Goal: Task Accomplishment & Management: Manage account settings

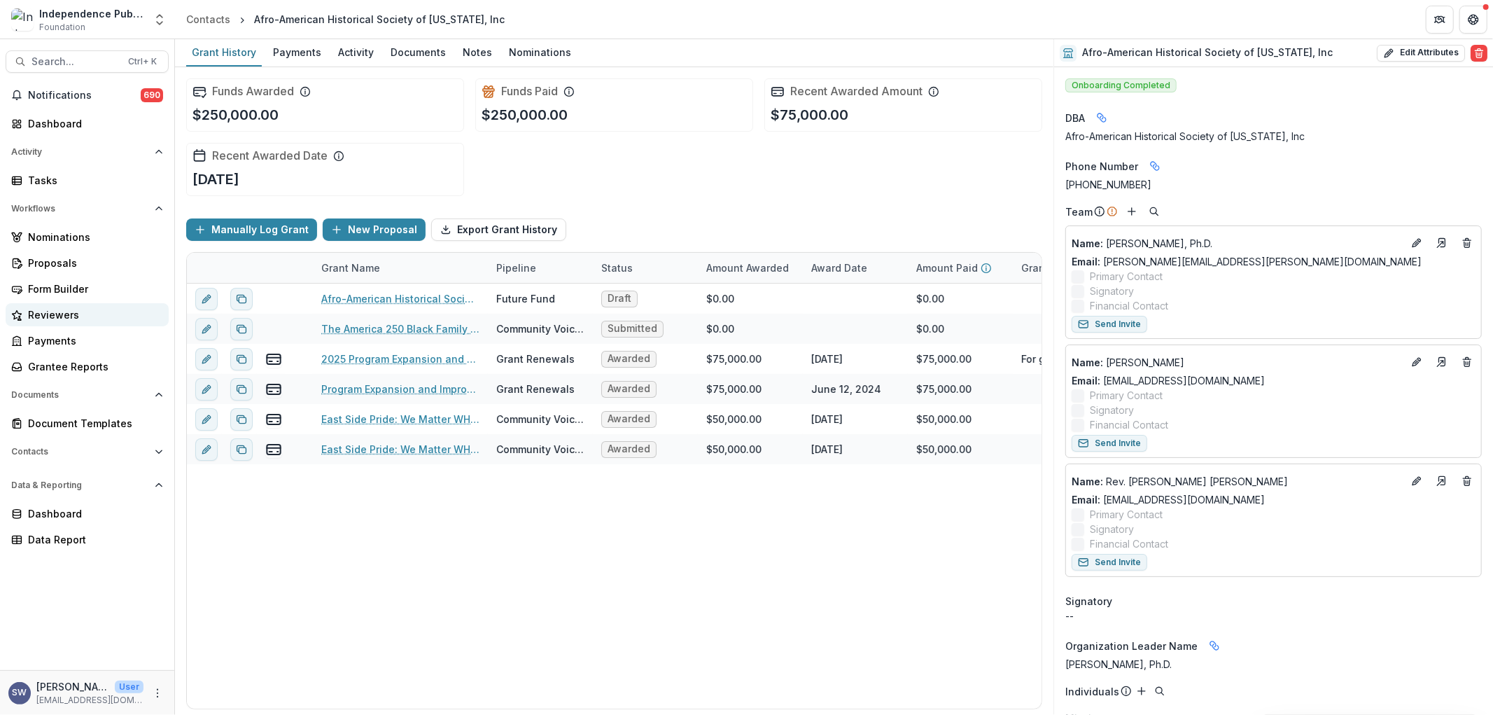
click at [52, 316] on div "Reviewers" at bounding box center [93, 314] width 130 height 15
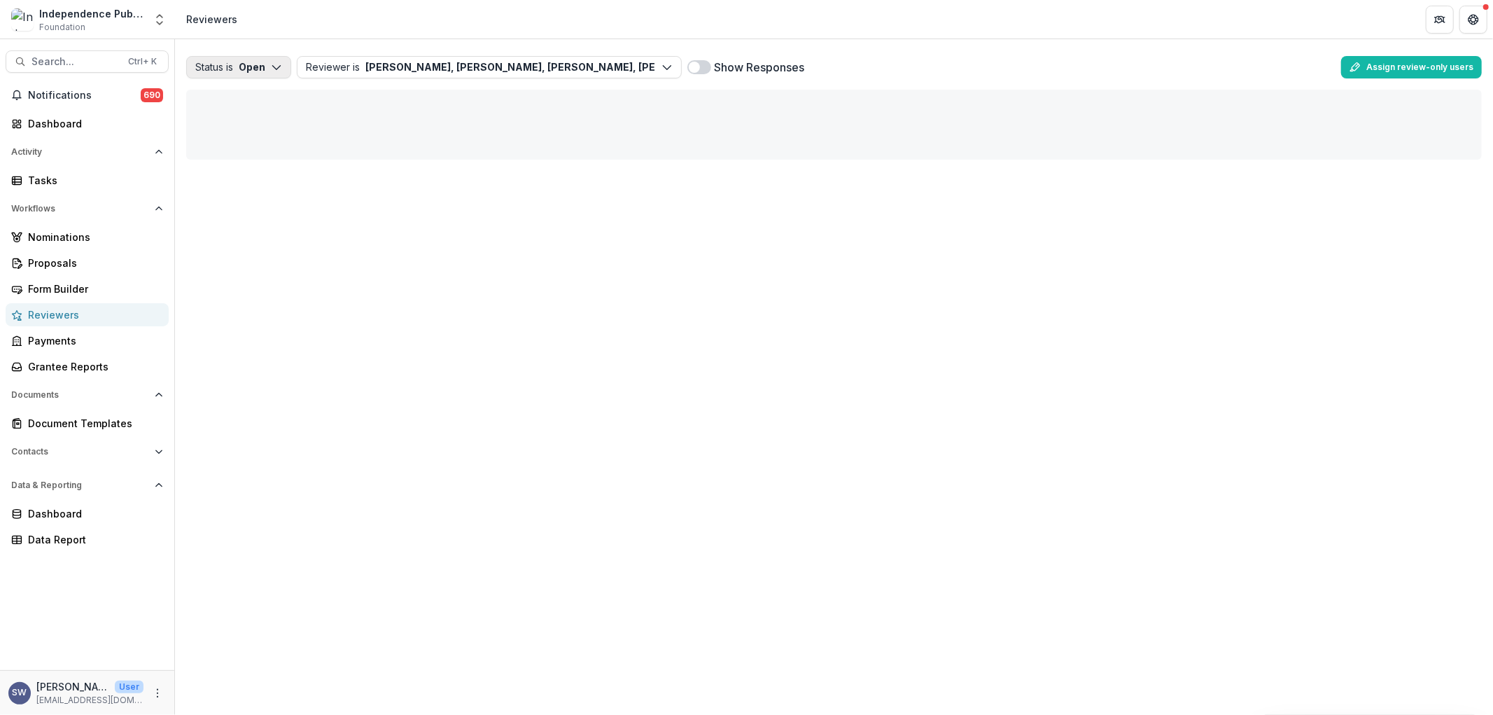
click at [253, 68] on button "Status is Open" at bounding box center [238, 67] width 105 height 22
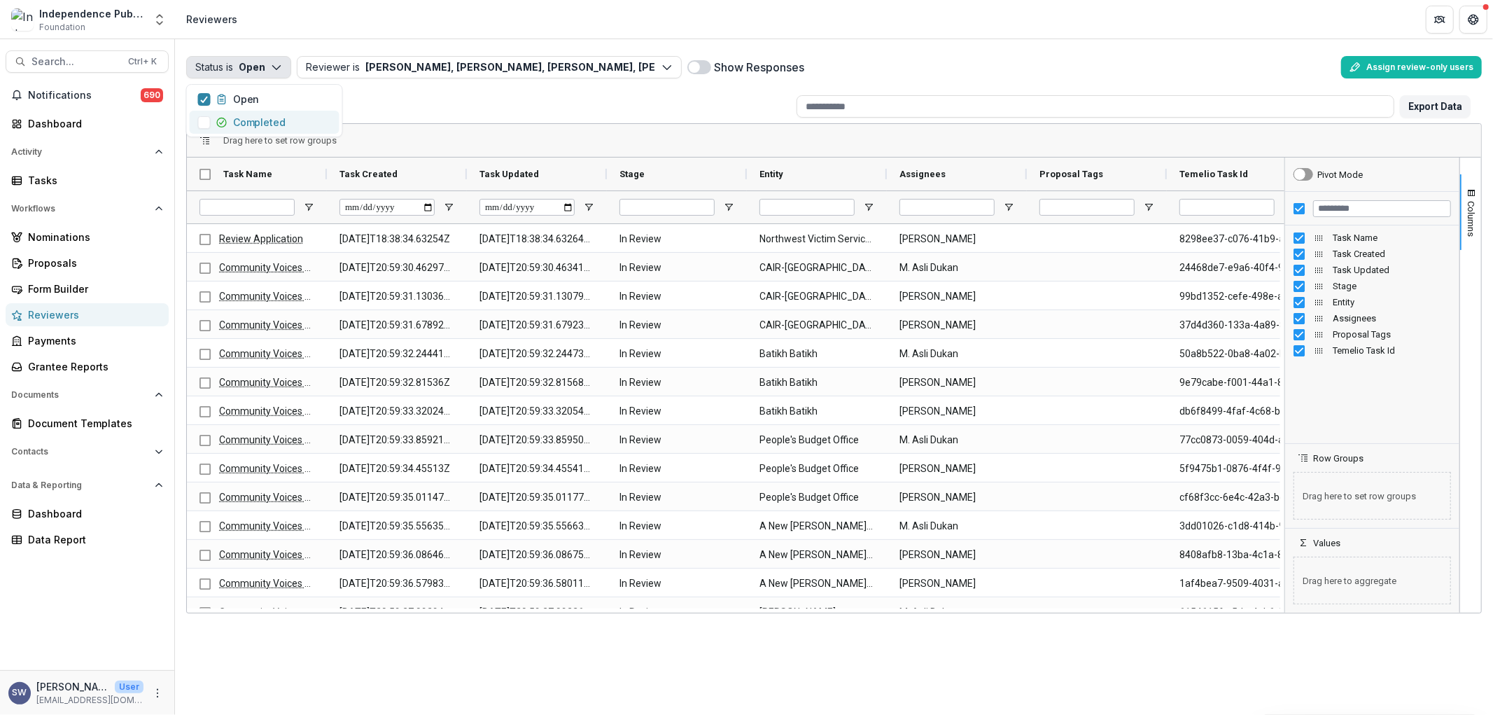
click at [206, 121] on span "button" at bounding box center [204, 122] width 13 height 13
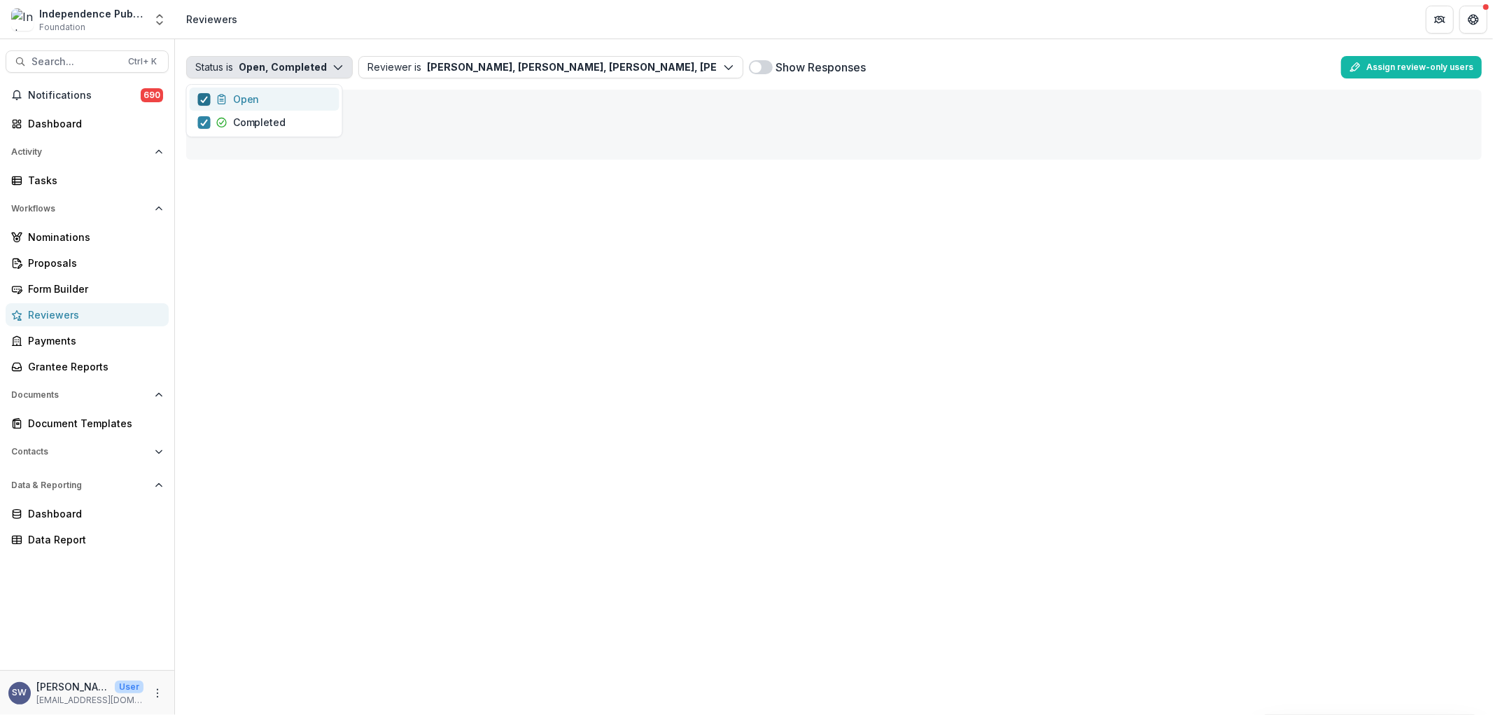
click at [206, 102] on icon "button" at bounding box center [204, 99] width 8 height 7
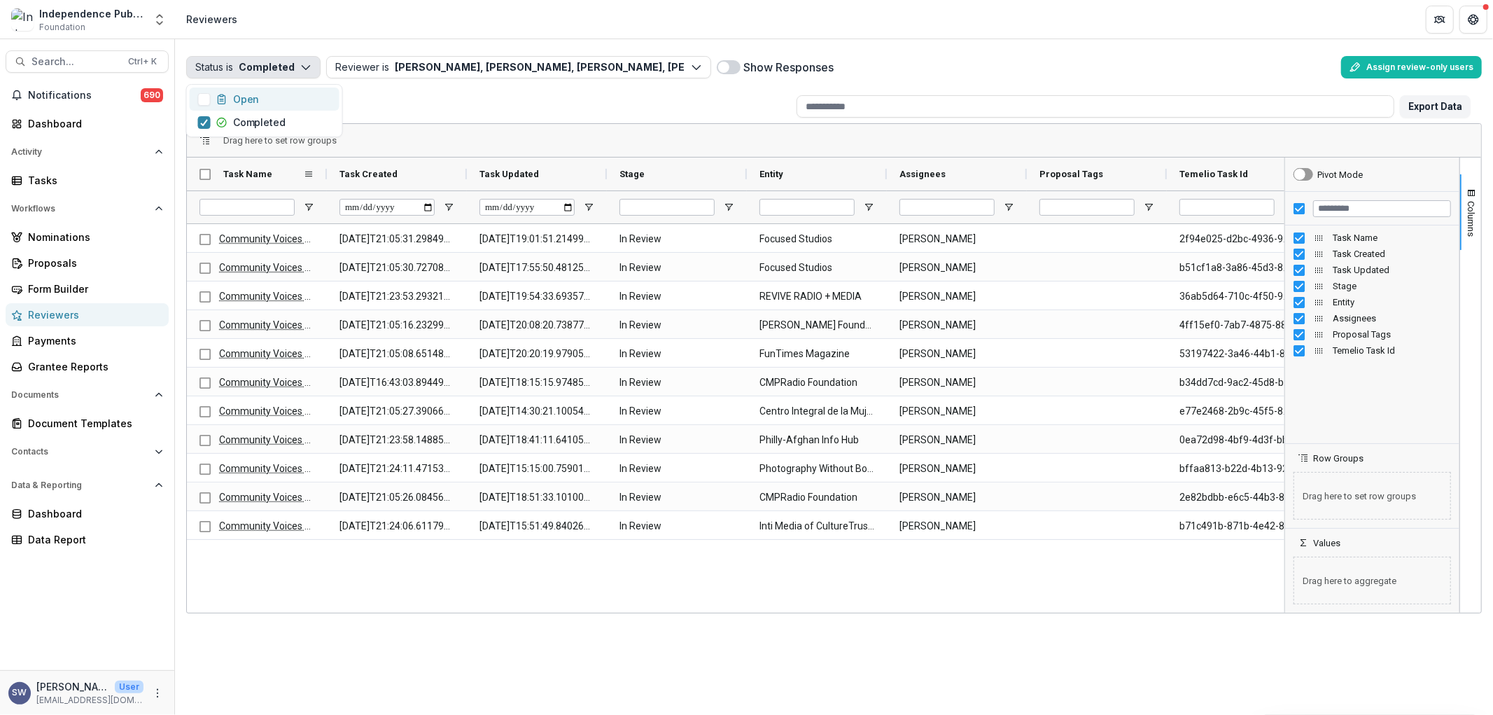
click at [197, 178] on div "Task Name" at bounding box center [257, 174] width 140 height 33
click at [197, 174] on div "Task Name" at bounding box center [257, 174] width 140 height 33
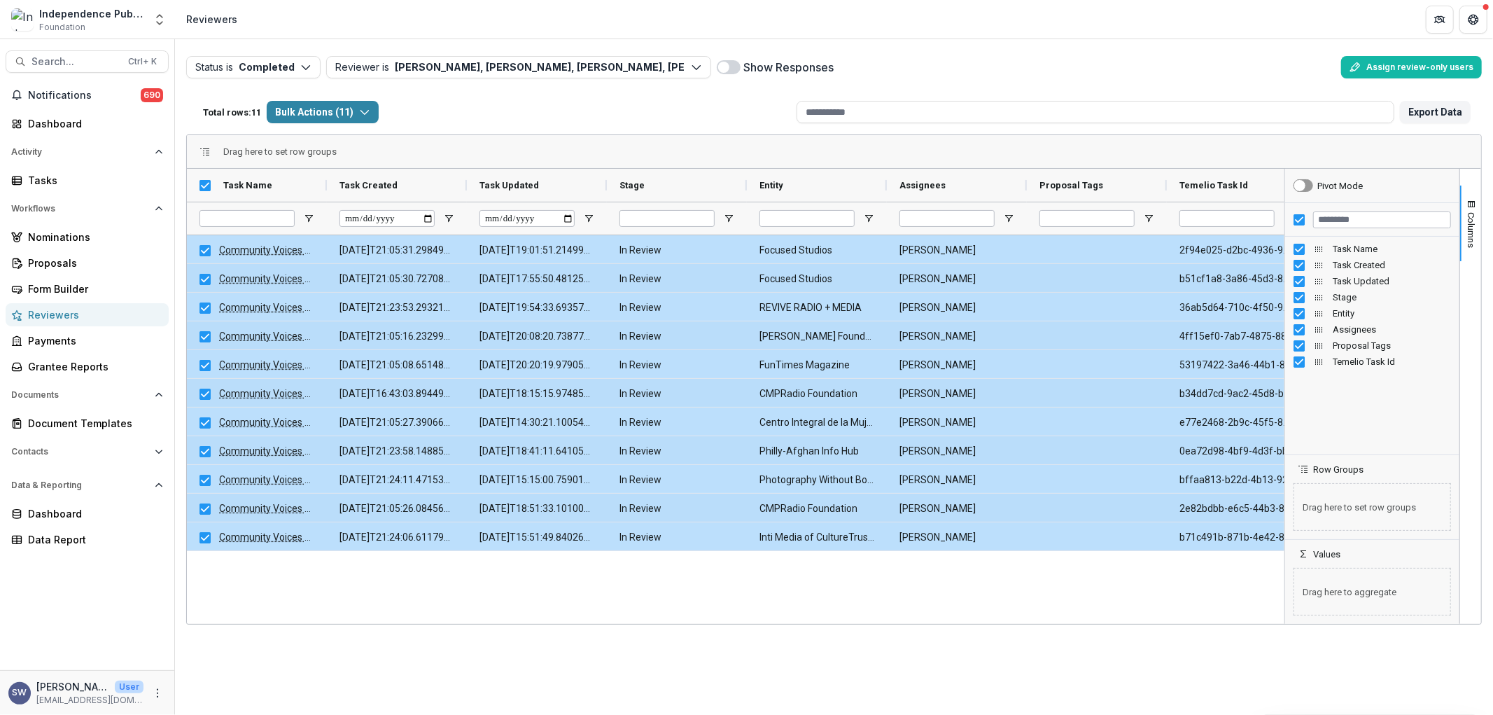
click at [646, 589] on div "Community Voices Application Evaluation [DATE]T21:05:31.298496Z [DATE]T19:01:51…" at bounding box center [736, 427] width 1098 height 384
click at [765, 95] on div "Total rows: 11 Bulk Actions ( 11 ) Bulk Assign Reviewers ( 11 ) Bulk Download (…" at bounding box center [494, 112] width 594 height 34
click at [1474, 212] on span "Columns" at bounding box center [1472, 230] width 11 height 36
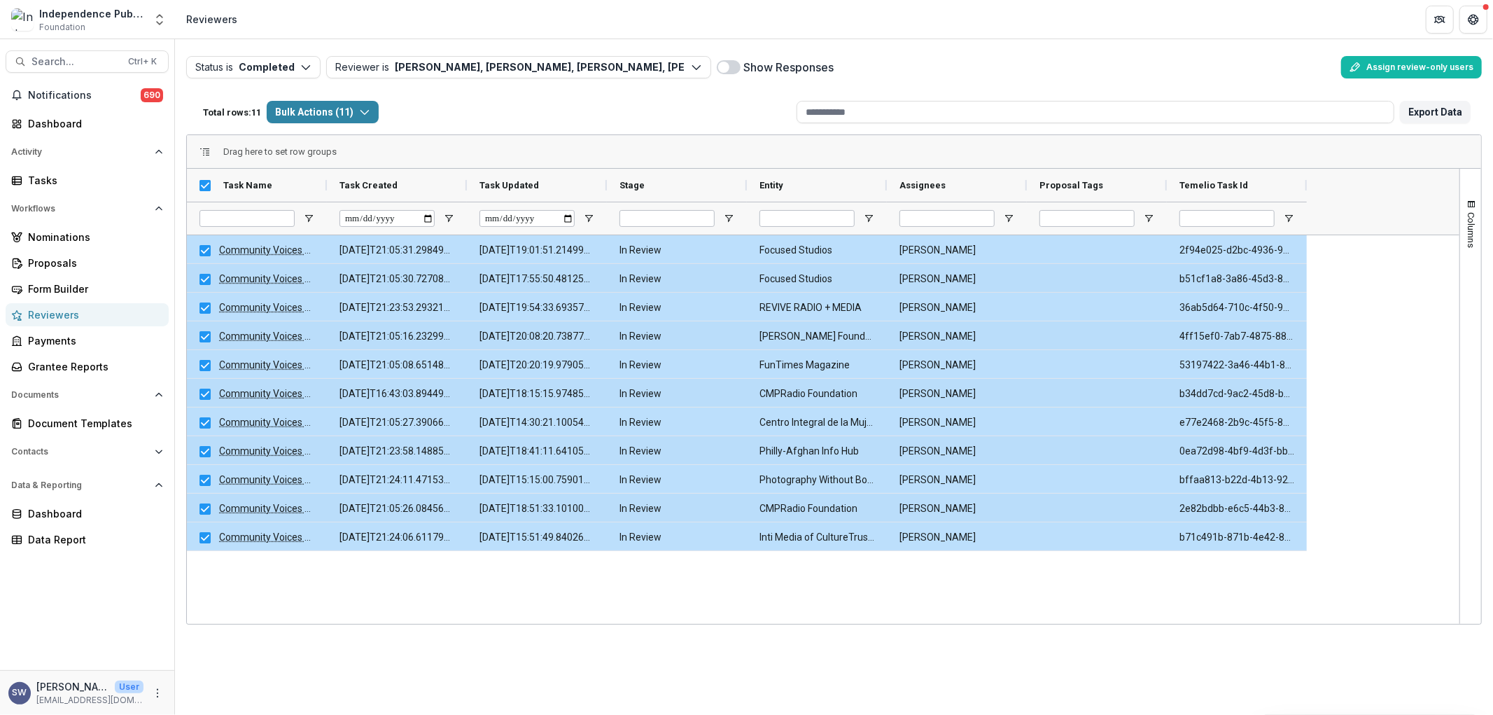
click at [1389, 283] on div "Community Voices Application Evaluation [DATE]T21:05:31.298496Z [DATE]T19:01:51…" at bounding box center [823, 429] width 1273 height 389
click at [740, 71] on div "Show Responses" at bounding box center [1026, 67] width 619 height 22
click at [732, 66] on span at bounding box center [729, 67] width 24 height 14
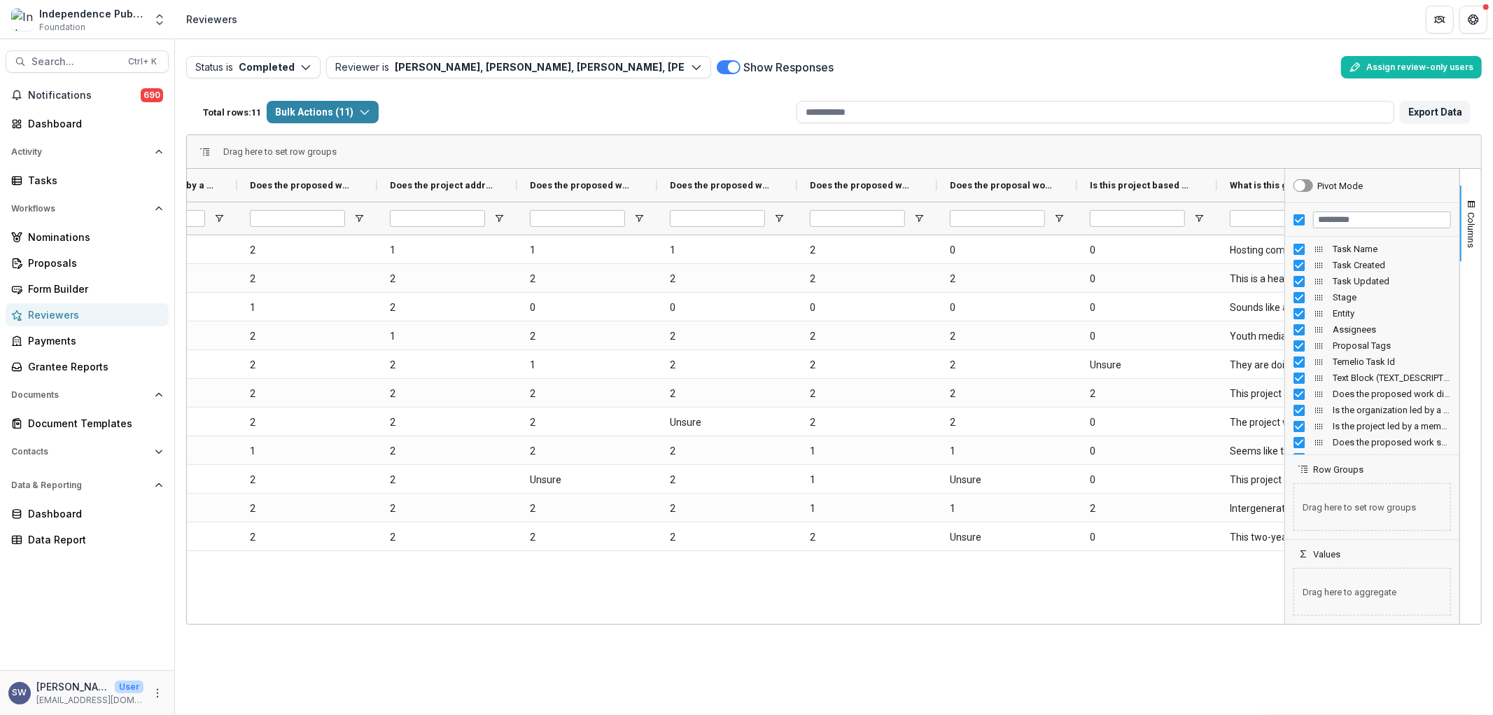
scroll to position [0, 2350]
